Goal: Task Accomplishment & Management: Use online tool/utility

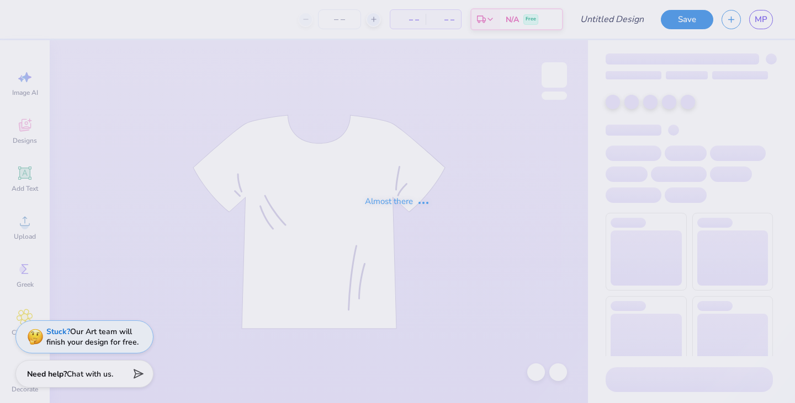
type input "[PERSON_NAME] : [US_STATE][GEOGRAPHIC_DATA]"
type input "125"
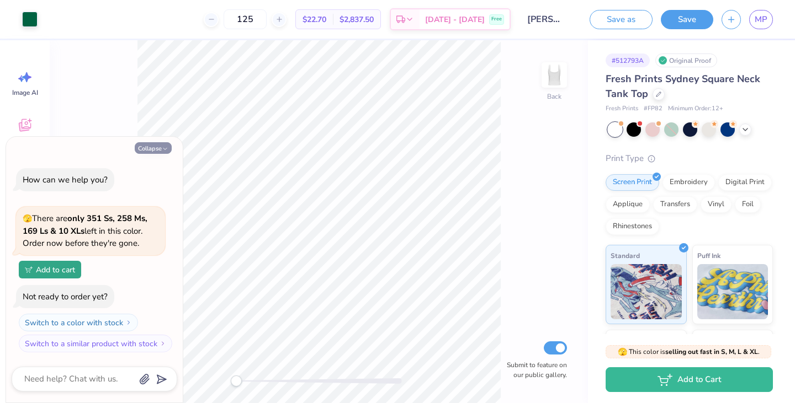
click at [163, 146] on icon "button" at bounding box center [165, 149] width 7 height 7
type textarea "x"
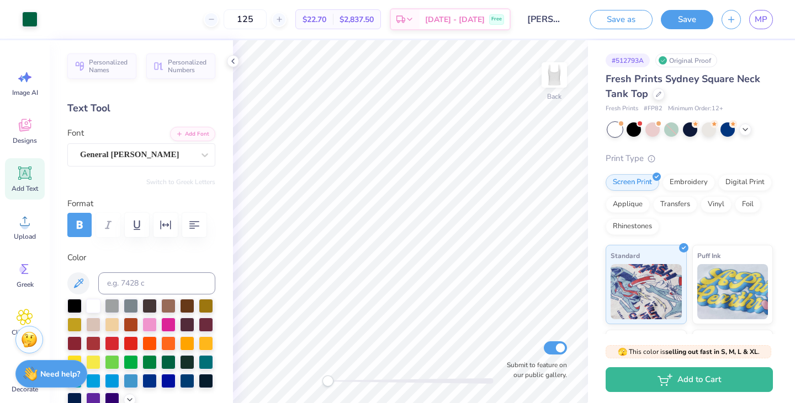
click at [746, 27] on div "MP" at bounding box center [746, 19] width 51 height 19
click at [752, 27] on div "MP" at bounding box center [761, 19] width 24 height 19
click at [763, 24] on span "MP" at bounding box center [761, 19] width 13 height 13
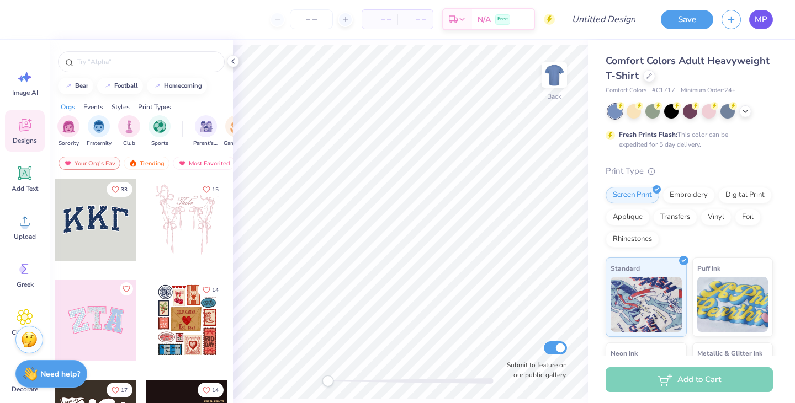
click at [759, 23] on span "MP" at bounding box center [761, 19] width 13 height 13
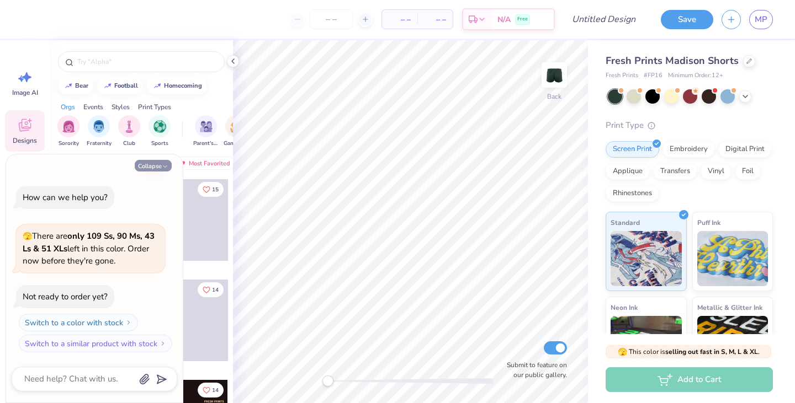
click at [162, 164] on icon "button" at bounding box center [165, 166] width 7 height 7
type textarea "x"
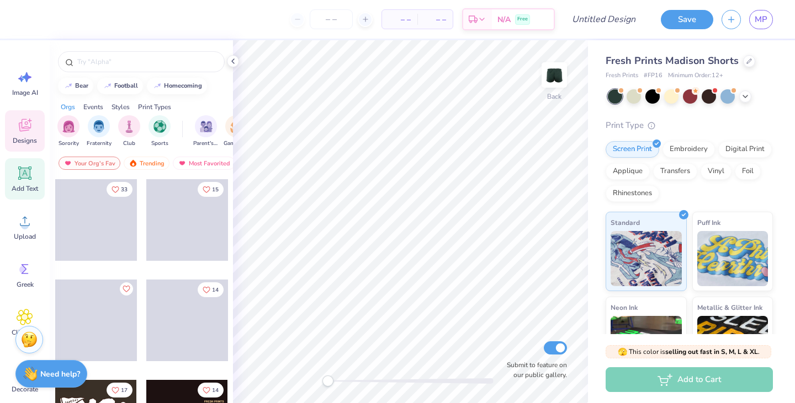
click at [21, 182] on div "Add Text" at bounding box center [25, 178] width 40 height 41
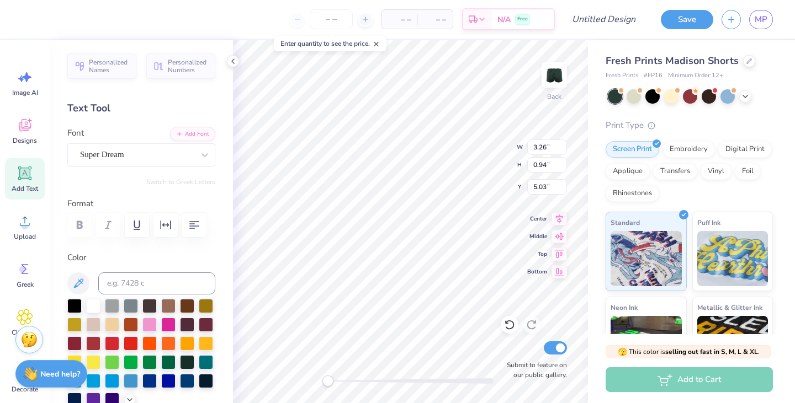
scroll to position [1, 0]
type textarea "Alpha Phi"
click at [115, 152] on div "Super Dream" at bounding box center [137, 154] width 116 height 17
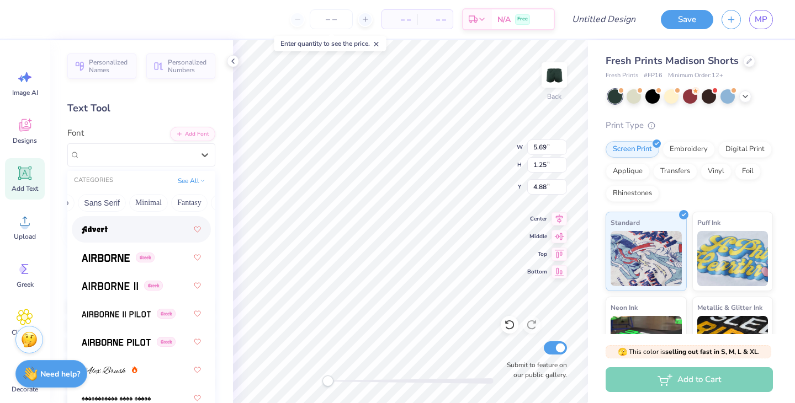
scroll to position [0, 325]
click at [209, 172] on div "CATEGORIES See All" at bounding box center [141, 181] width 148 height 20
click at [194, 178] on button "See All" at bounding box center [191, 179] width 34 height 11
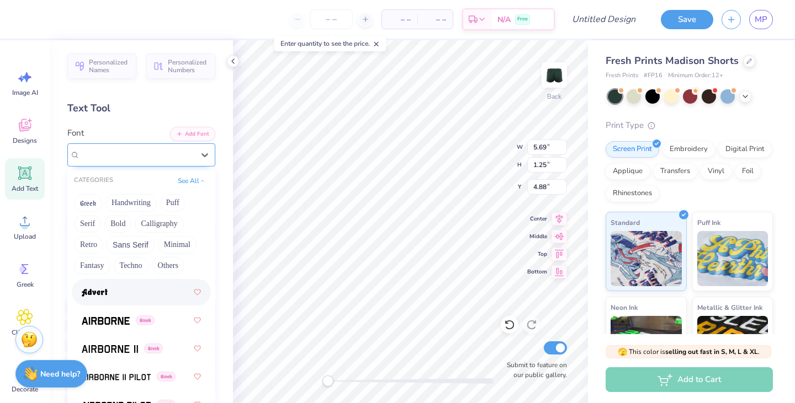
click at [110, 163] on div "Super Dream" at bounding box center [137, 154] width 116 height 17
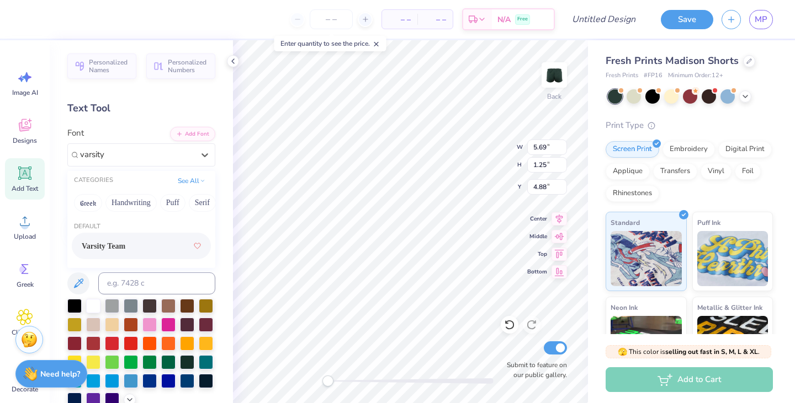
click at [118, 252] on div "Varsity Team" at bounding box center [141, 246] width 119 height 20
type input "varsity"
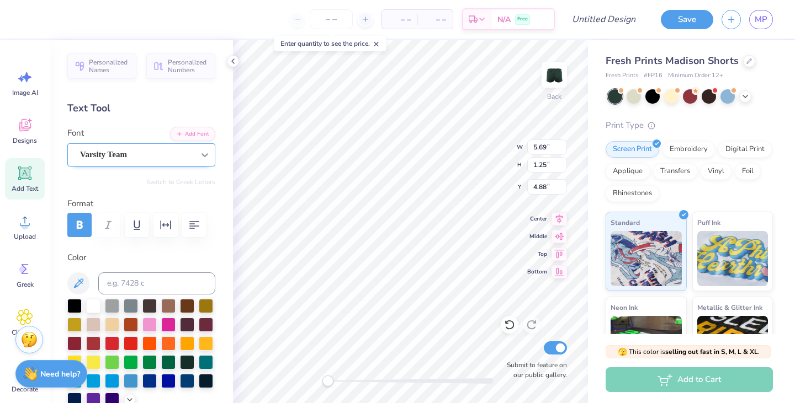
click at [203, 152] on icon at bounding box center [204, 155] width 11 height 11
